Goal: Task Accomplishment & Management: Manage account settings

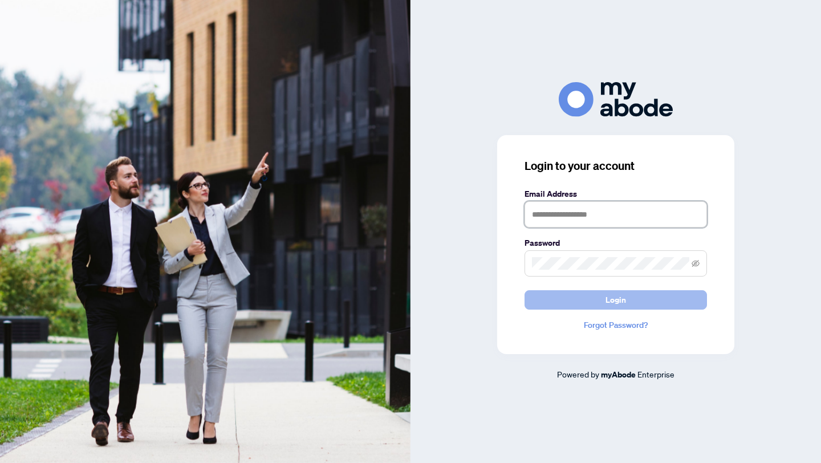
type input "**********"
click at [612, 299] on span "Login" at bounding box center [615, 300] width 21 height 18
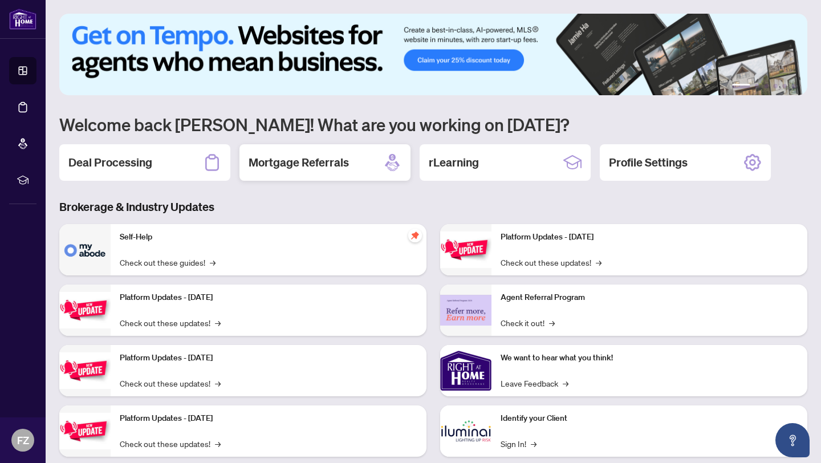
click at [290, 164] on h2 "Mortgage Referrals" at bounding box center [299, 163] width 100 height 16
click at [101, 164] on h2 "Deal Processing" at bounding box center [110, 163] width 84 height 16
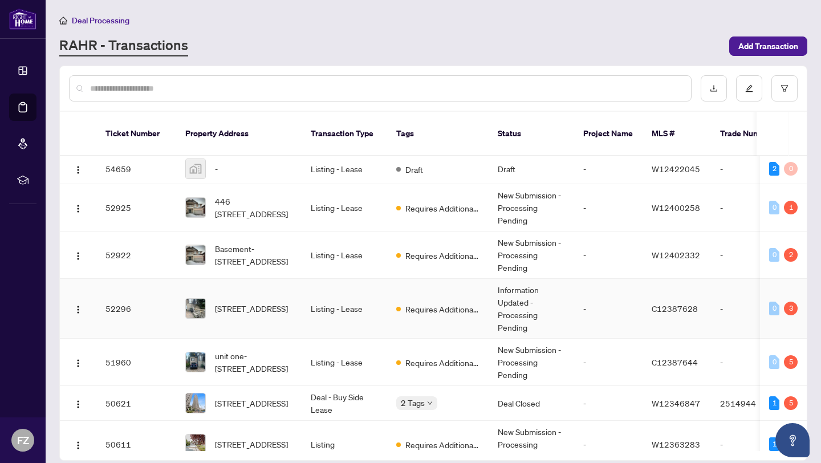
scroll to position [71, 0]
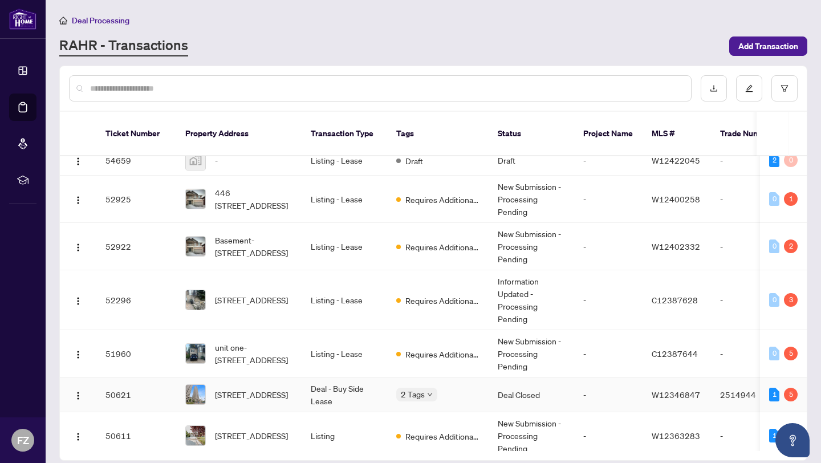
click at [351, 377] on td "Deal - Buy Side Lease" at bounding box center [345, 394] width 86 height 35
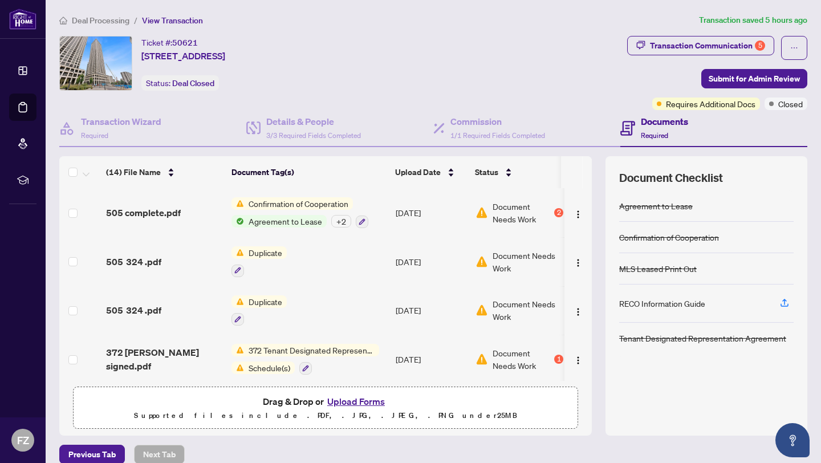
click at [330, 201] on span "Confirmation of Cooperation" at bounding box center [298, 203] width 109 height 13
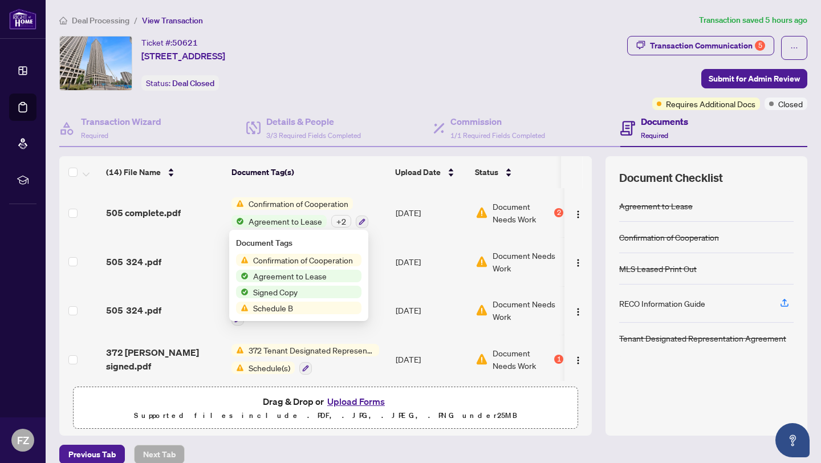
click at [306, 261] on span "Confirmation of Cooperation" at bounding box center [303, 260] width 109 height 13
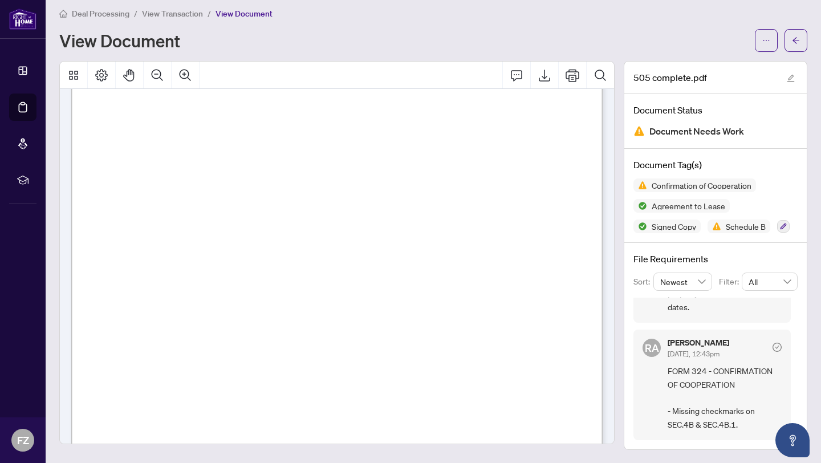
scroll to position [968, 0]
click at [544, 76] on icon "Export" at bounding box center [544, 76] width 11 height 12
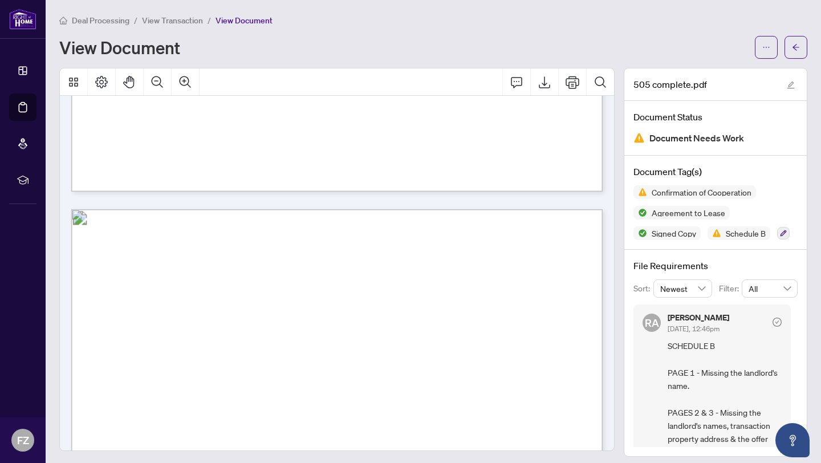
scroll to position [5538, 0]
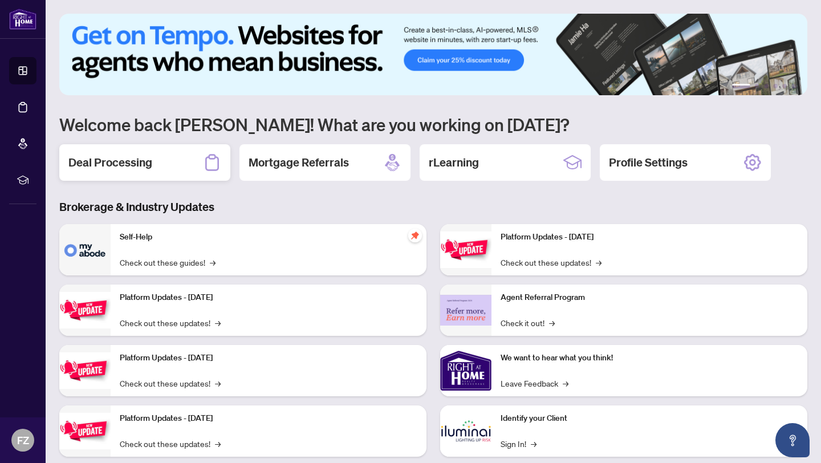
click at [96, 168] on h2 "Deal Processing" at bounding box center [110, 163] width 84 height 16
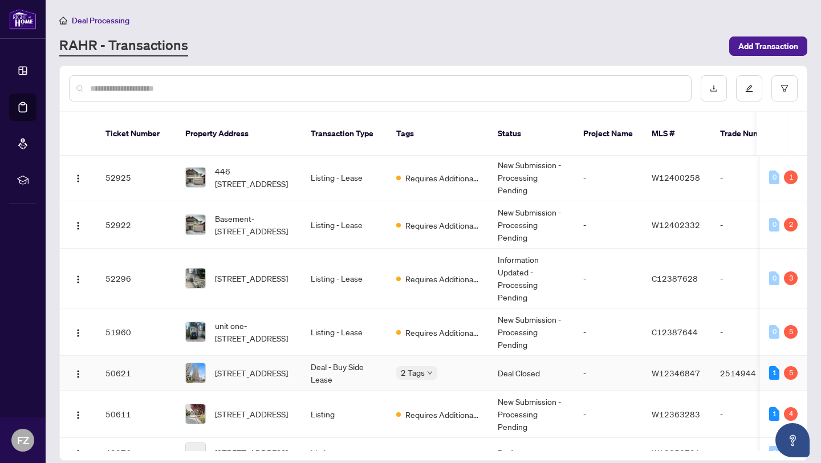
scroll to position [117, 0]
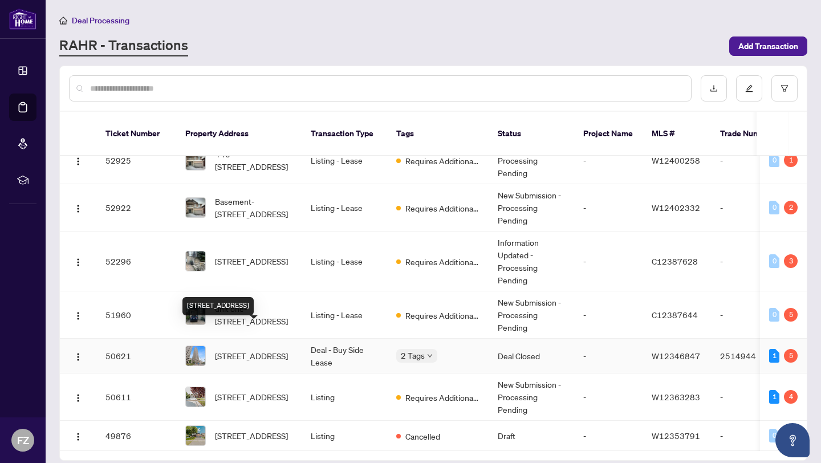
click at [255, 349] on span "[STREET_ADDRESS]" at bounding box center [251, 355] width 73 height 13
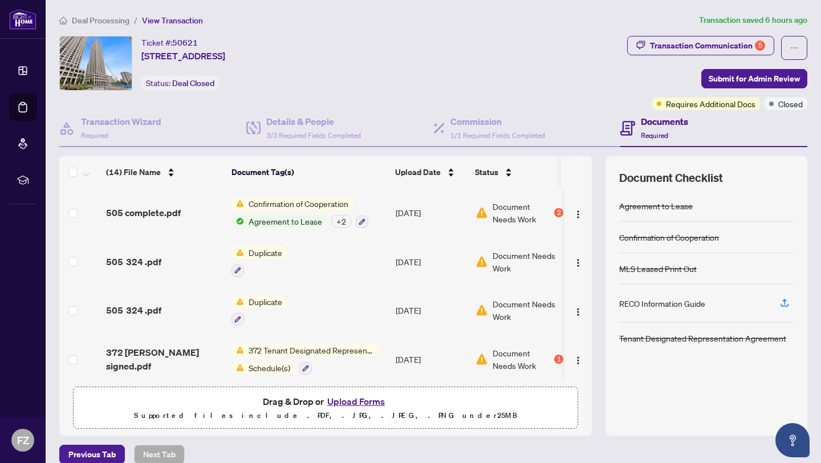
scroll to position [14, 0]
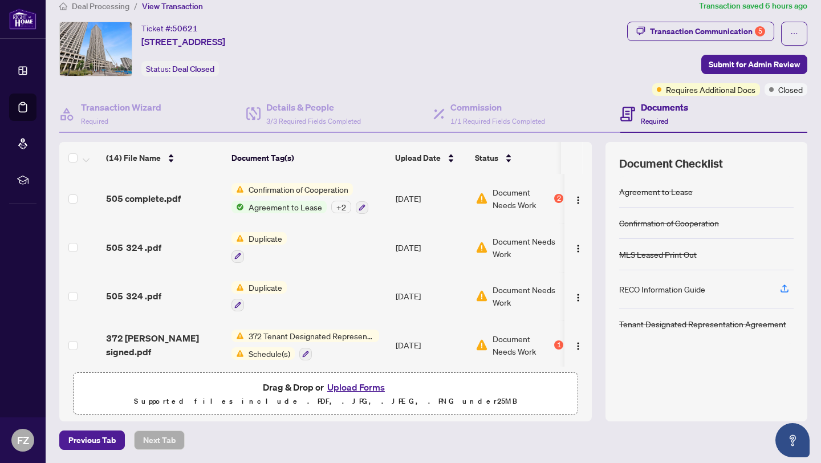
click at [342, 207] on div "+ 2" at bounding box center [341, 207] width 20 height 13
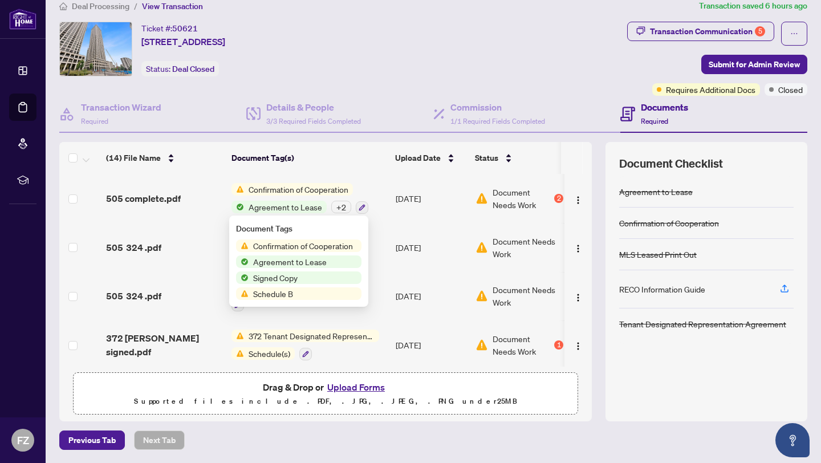
click at [300, 246] on span "Confirmation of Cooperation" at bounding box center [303, 245] width 109 height 13
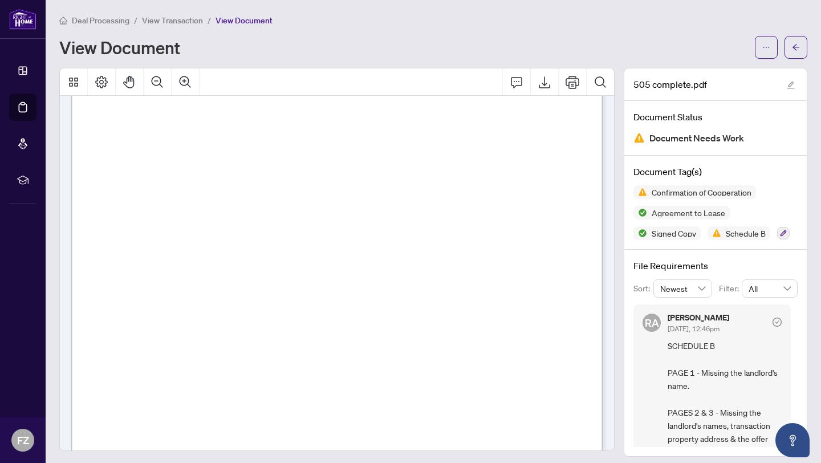
scroll to position [270, 0]
click at [766, 48] on icon "ellipsis" at bounding box center [766, 47] width 8 height 8
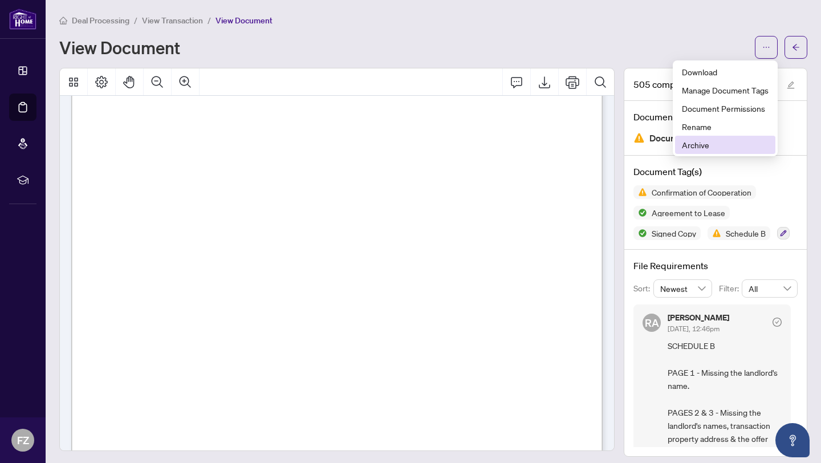
click at [693, 146] on span "Archive" at bounding box center [725, 145] width 87 height 13
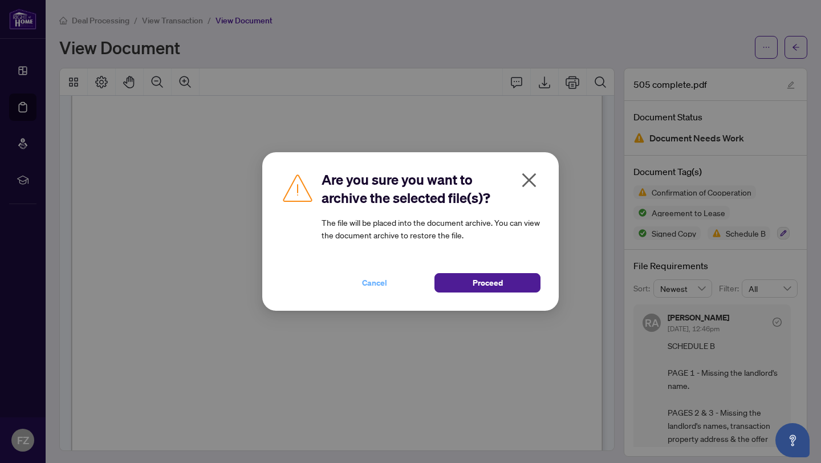
click at [374, 284] on span "Cancel" at bounding box center [374, 283] width 25 height 18
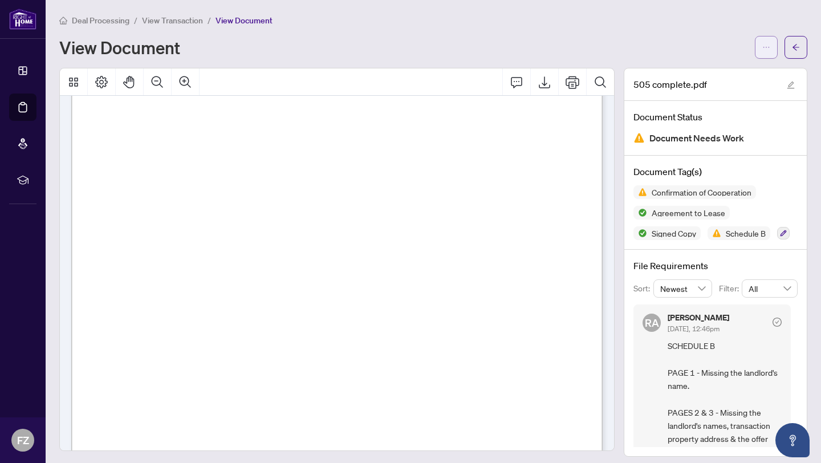
click at [765, 47] on icon "ellipsis" at bounding box center [766, 47] width 8 height 8
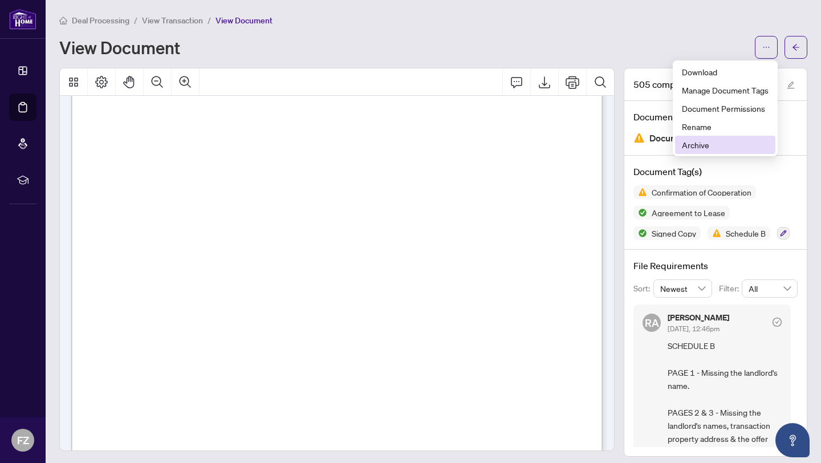
click at [693, 148] on span "Archive" at bounding box center [725, 145] width 87 height 13
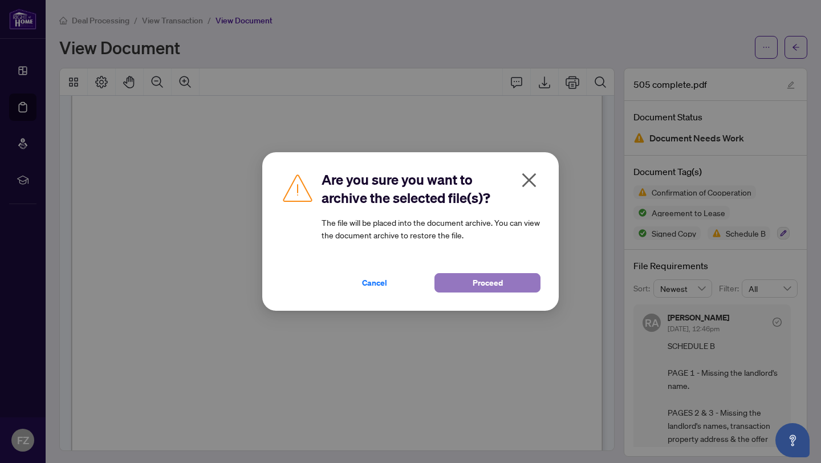
click at [491, 279] on span "Proceed" at bounding box center [488, 283] width 30 height 18
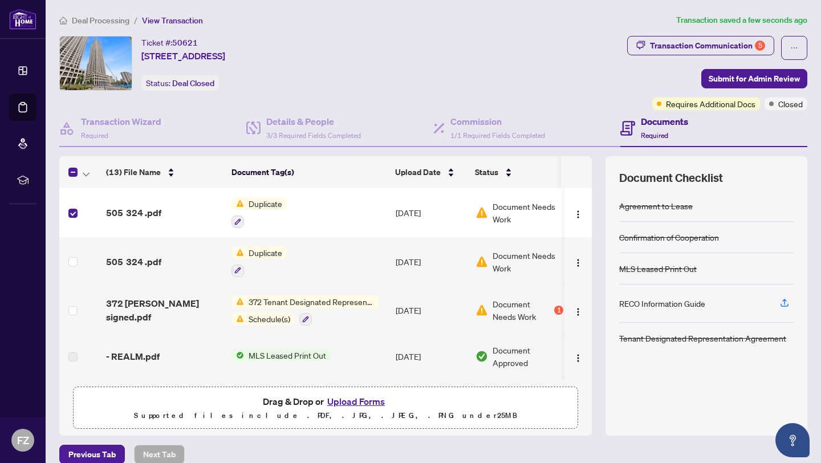
click at [347, 401] on button "Upload Forms" at bounding box center [356, 401] width 64 height 15
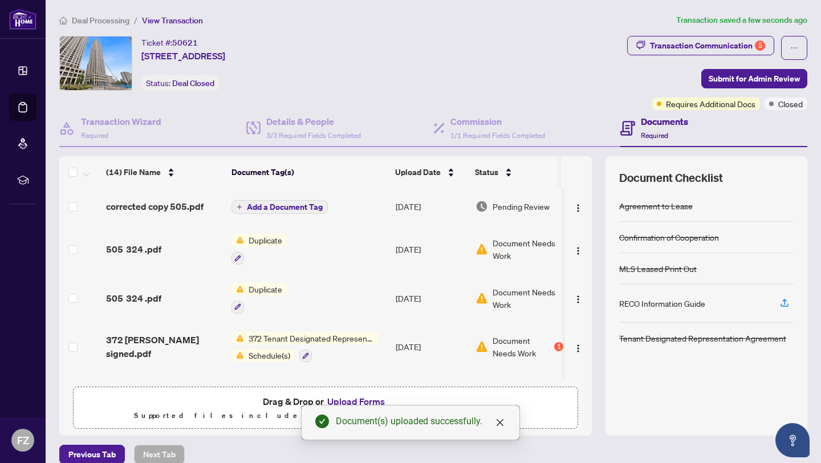
scroll to position [14, 0]
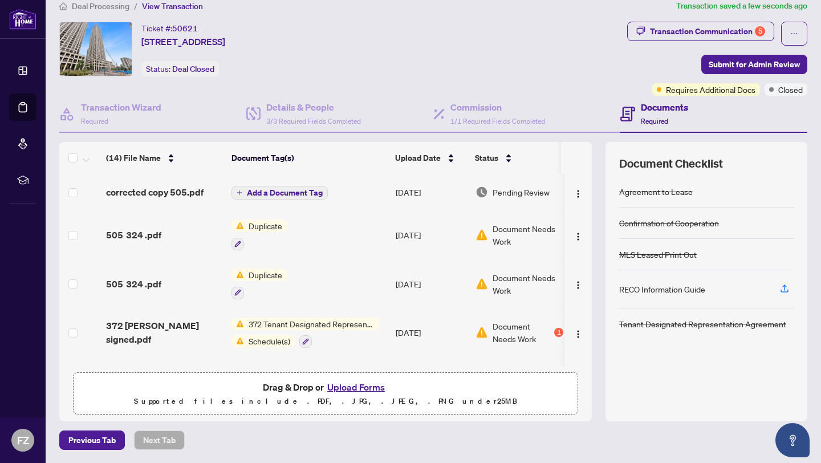
click at [655, 111] on h4 "Documents" at bounding box center [664, 107] width 47 height 14
click at [278, 342] on span "Schedule(s)" at bounding box center [269, 341] width 51 height 13
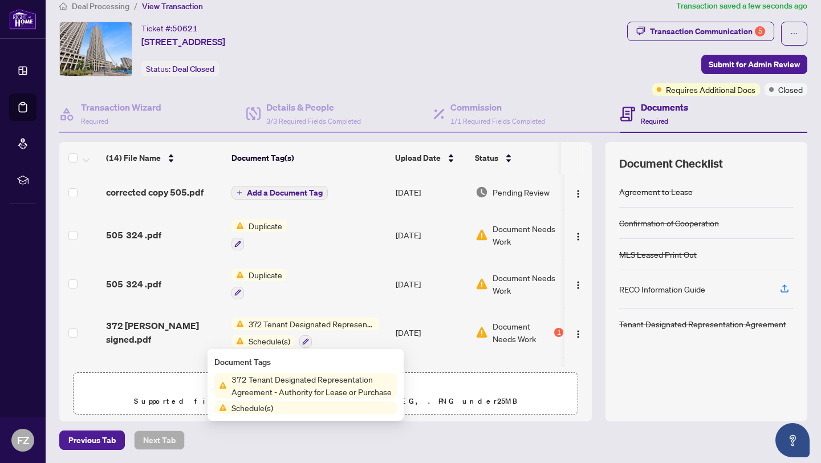
click at [335, 275] on td "Duplicate" at bounding box center [309, 283] width 164 height 49
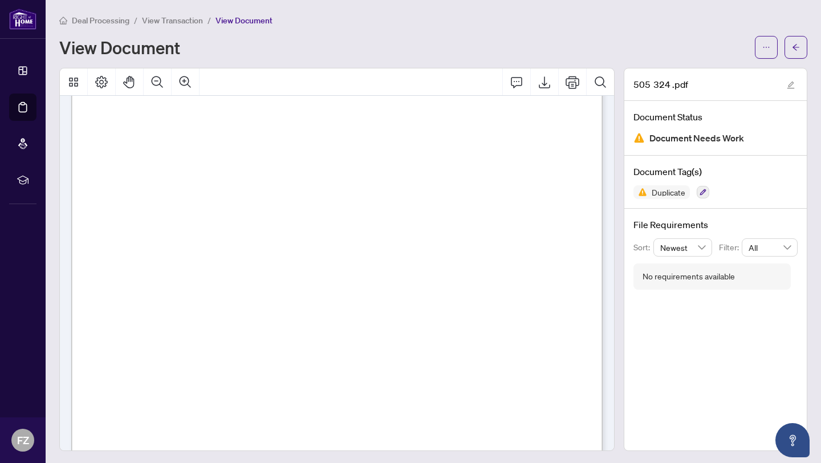
scroll to position [5762, 0]
click at [545, 82] on icon "Export" at bounding box center [545, 82] width 14 height 14
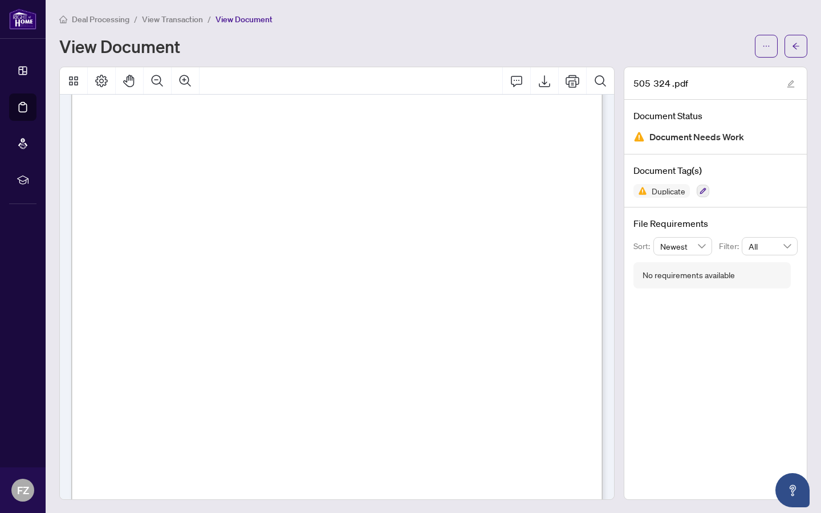
scroll to position [0, 0]
click at [781, 77] on div "505 324 .pdf" at bounding box center [715, 84] width 182 height 32
click at [514, 80] on icon "Comment" at bounding box center [516, 82] width 11 height 11
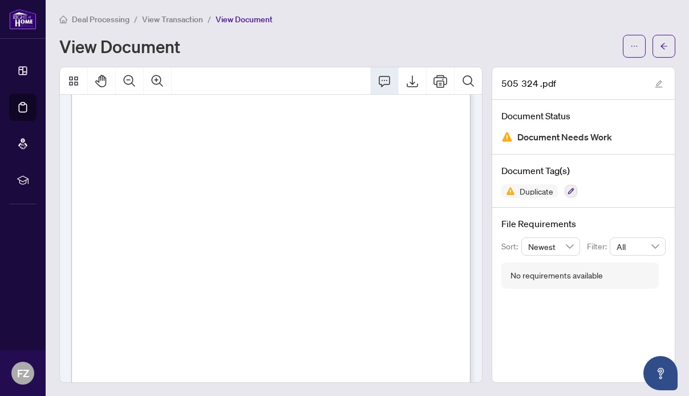
scroll to position [3219, 0]
